Goal: Navigation & Orientation: Find specific page/section

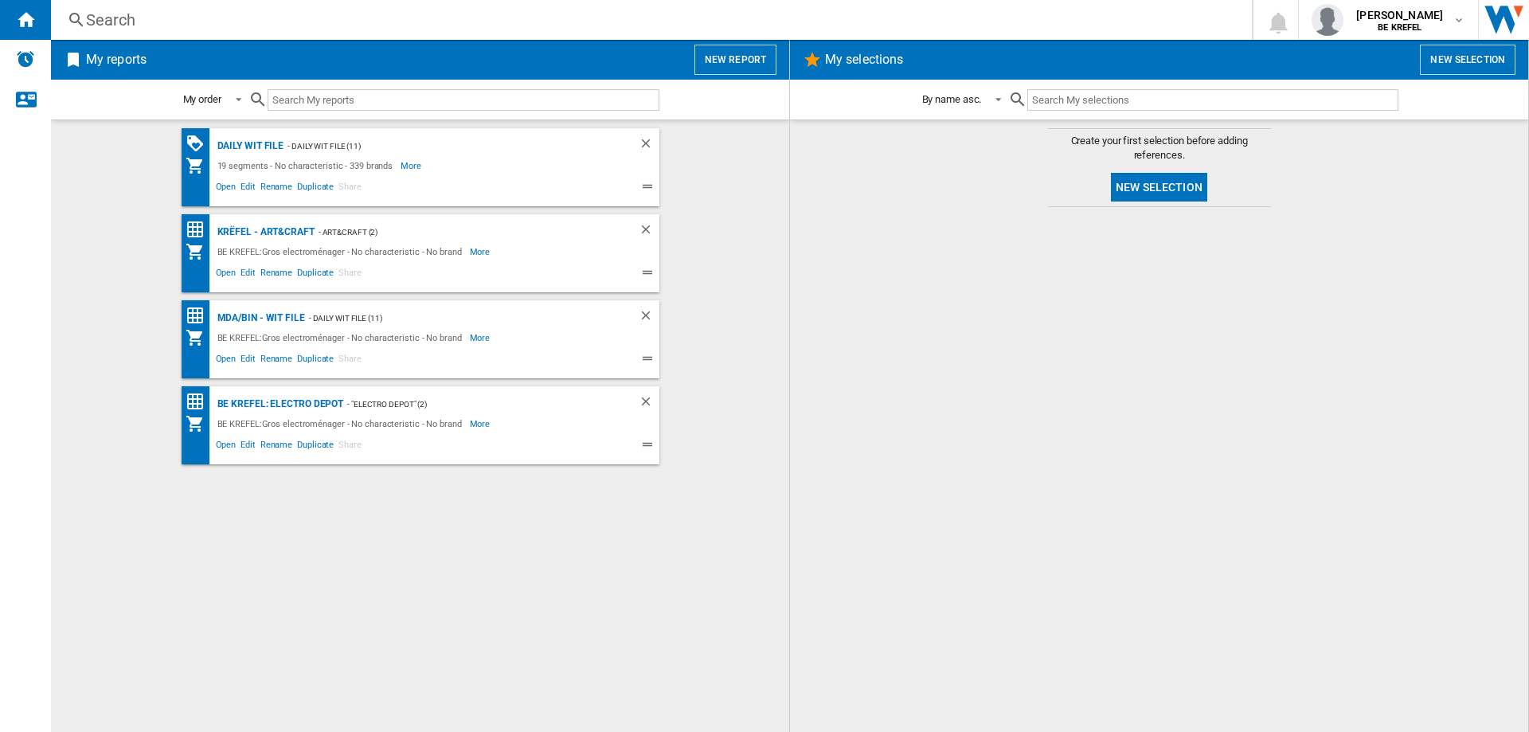
click at [850, 20] on div "Search" at bounding box center [648, 20] width 1124 height 22
